Goal: Task Accomplishment & Management: Use online tool/utility

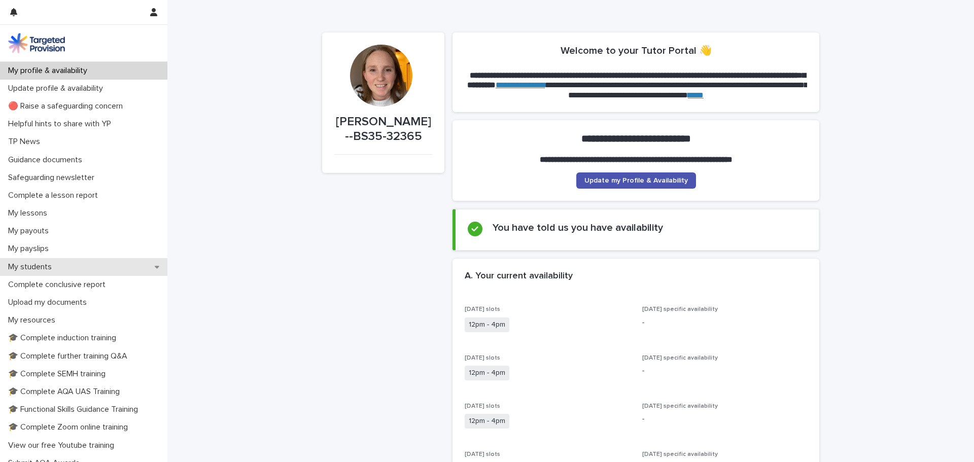
click at [58, 265] on p "My students" at bounding box center [32, 267] width 56 height 10
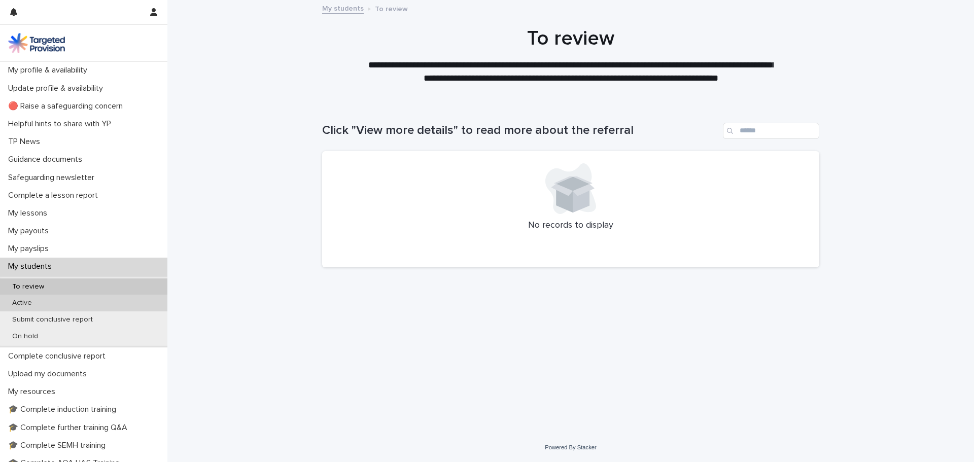
click at [57, 302] on div "Active" at bounding box center [83, 303] width 167 height 17
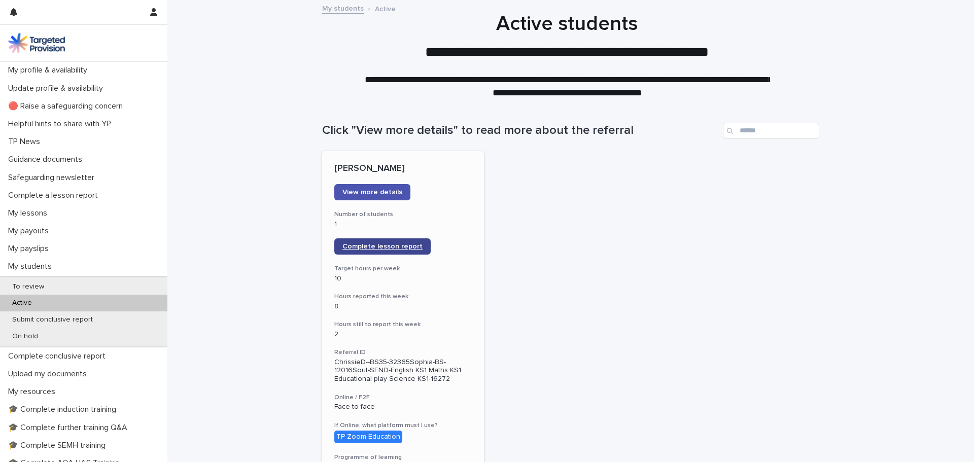
click at [385, 250] on span "Complete lesson report" at bounding box center [382, 246] width 80 height 7
click at [49, 214] on p "My lessons" at bounding box center [29, 213] width 51 height 10
